Goal: Navigation & Orientation: Find specific page/section

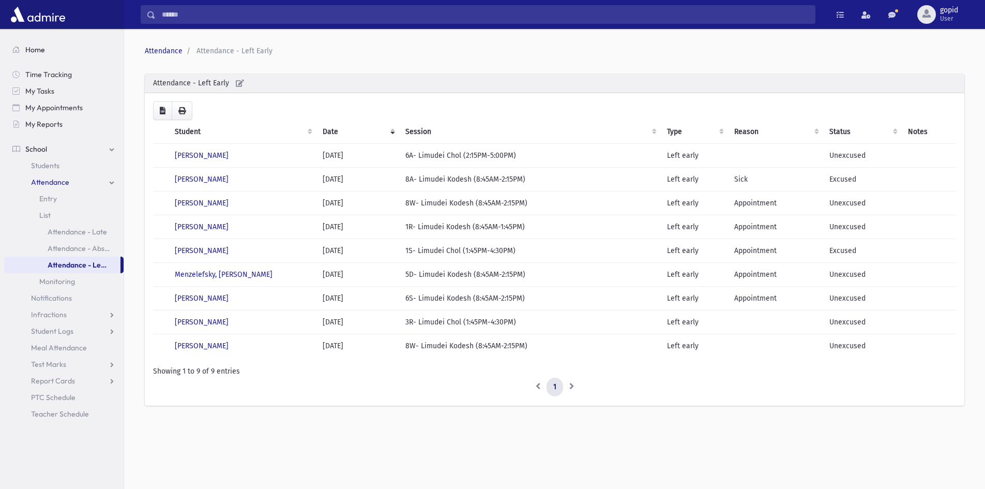
click at [36, 52] on span "Home" at bounding box center [35, 49] width 20 height 9
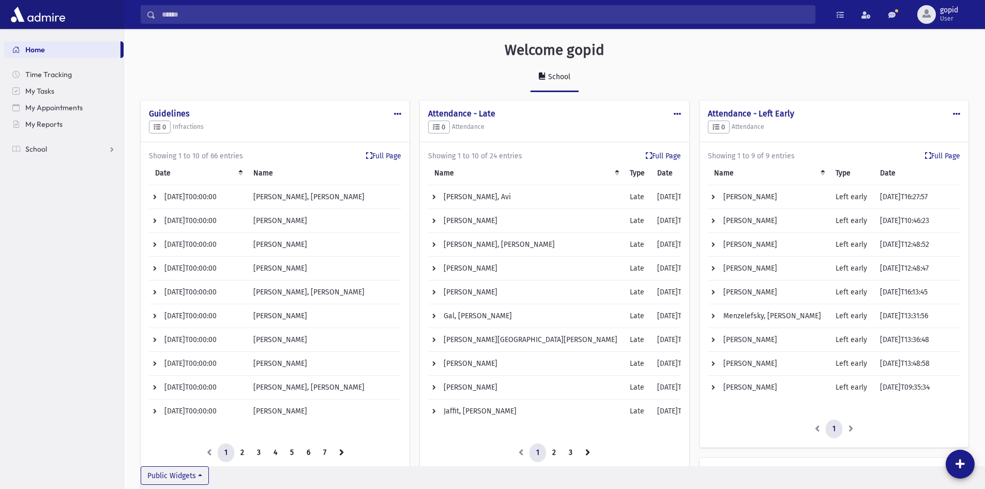
scroll to position [878, 861]
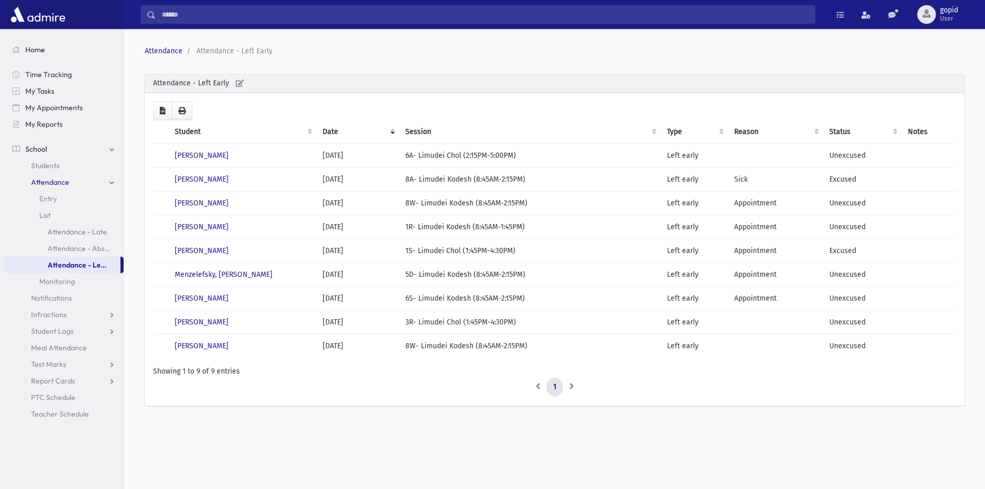
click at [40, 52] on span "Home" at bounding box center [35, 49] width 20 height 9
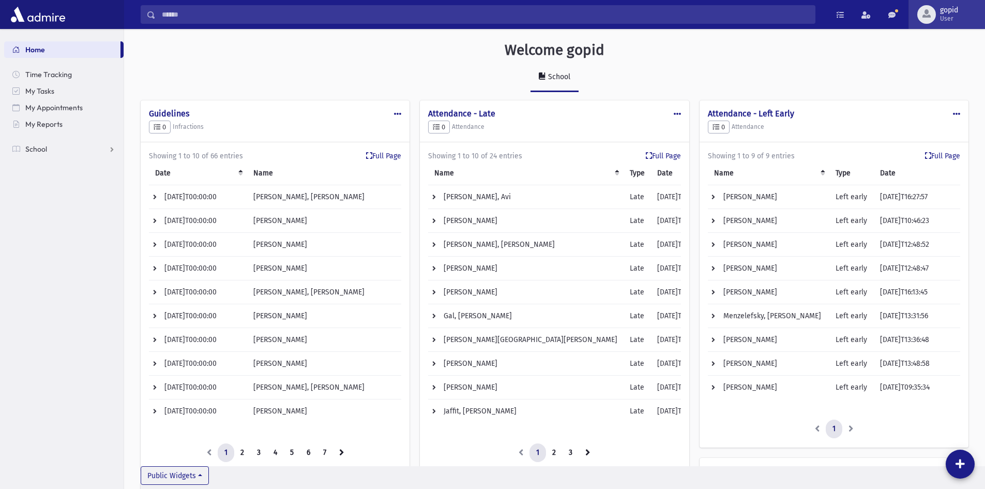
scroll to position [878, 861]
